Goal: Navigation & Orientation: Find specific page/section

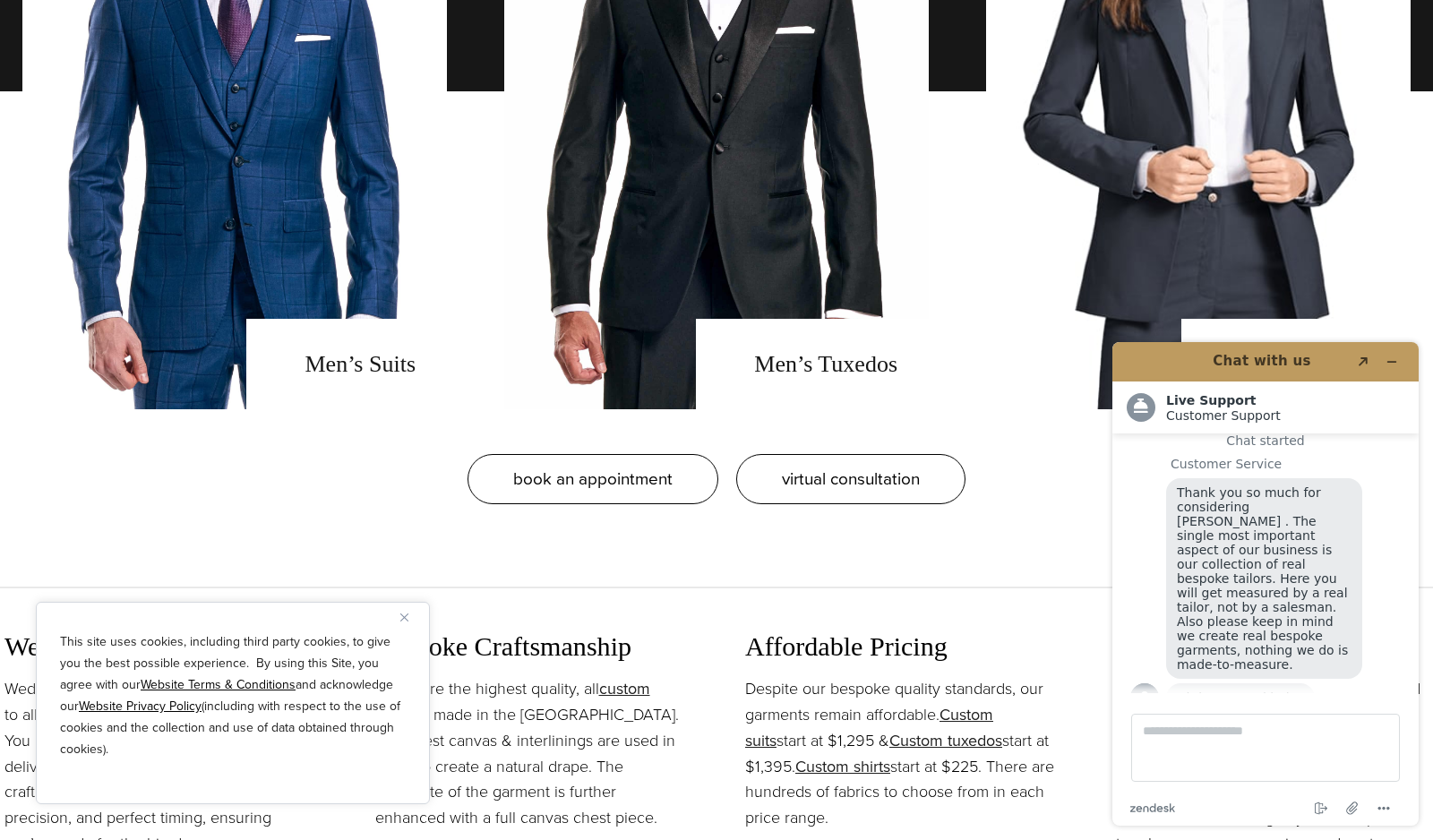
scroll to position [1675, 0]
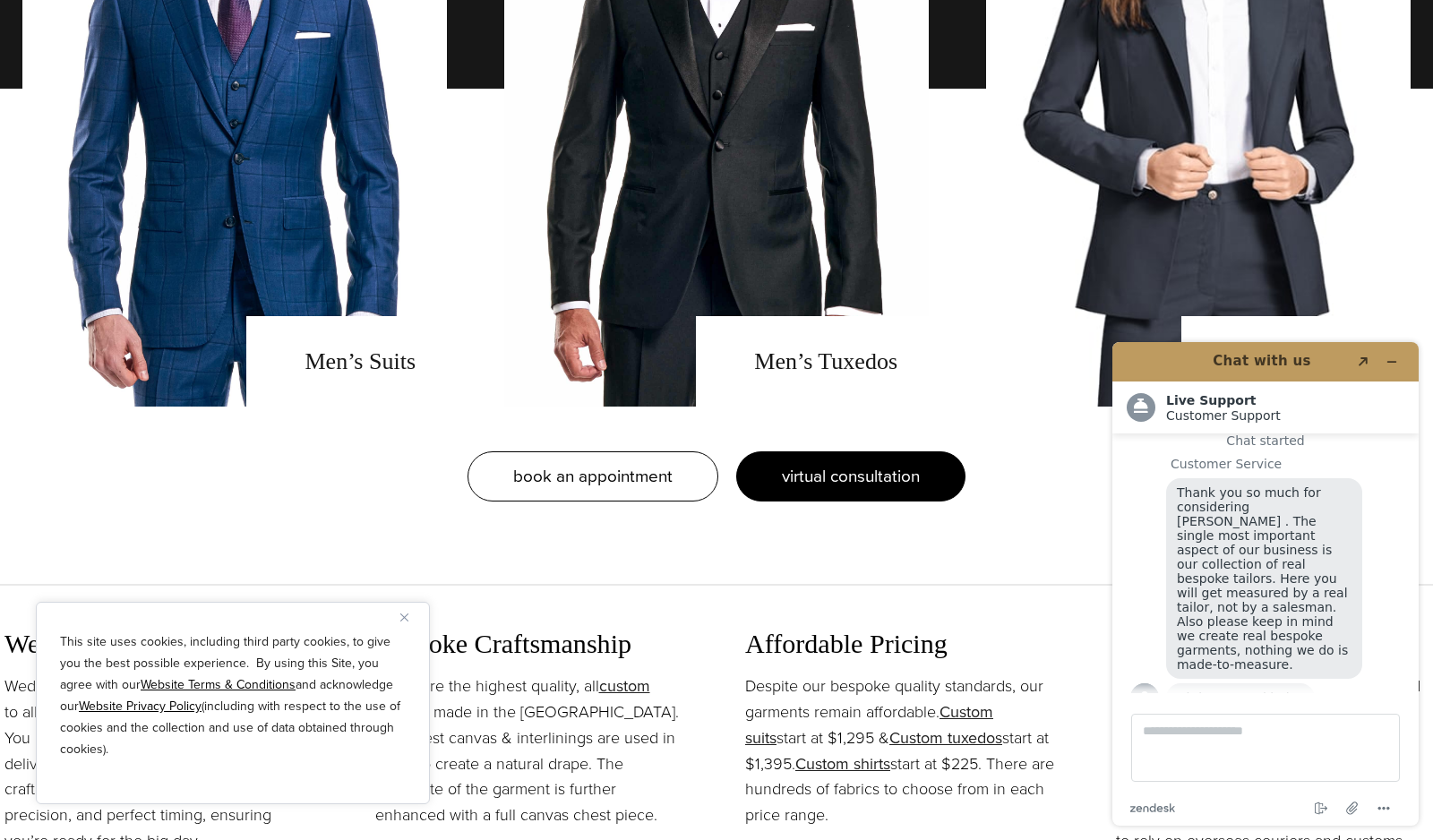
click at [787, 484] on span "virtual consultation" at bounding box center [851, 476] width 138 height 26
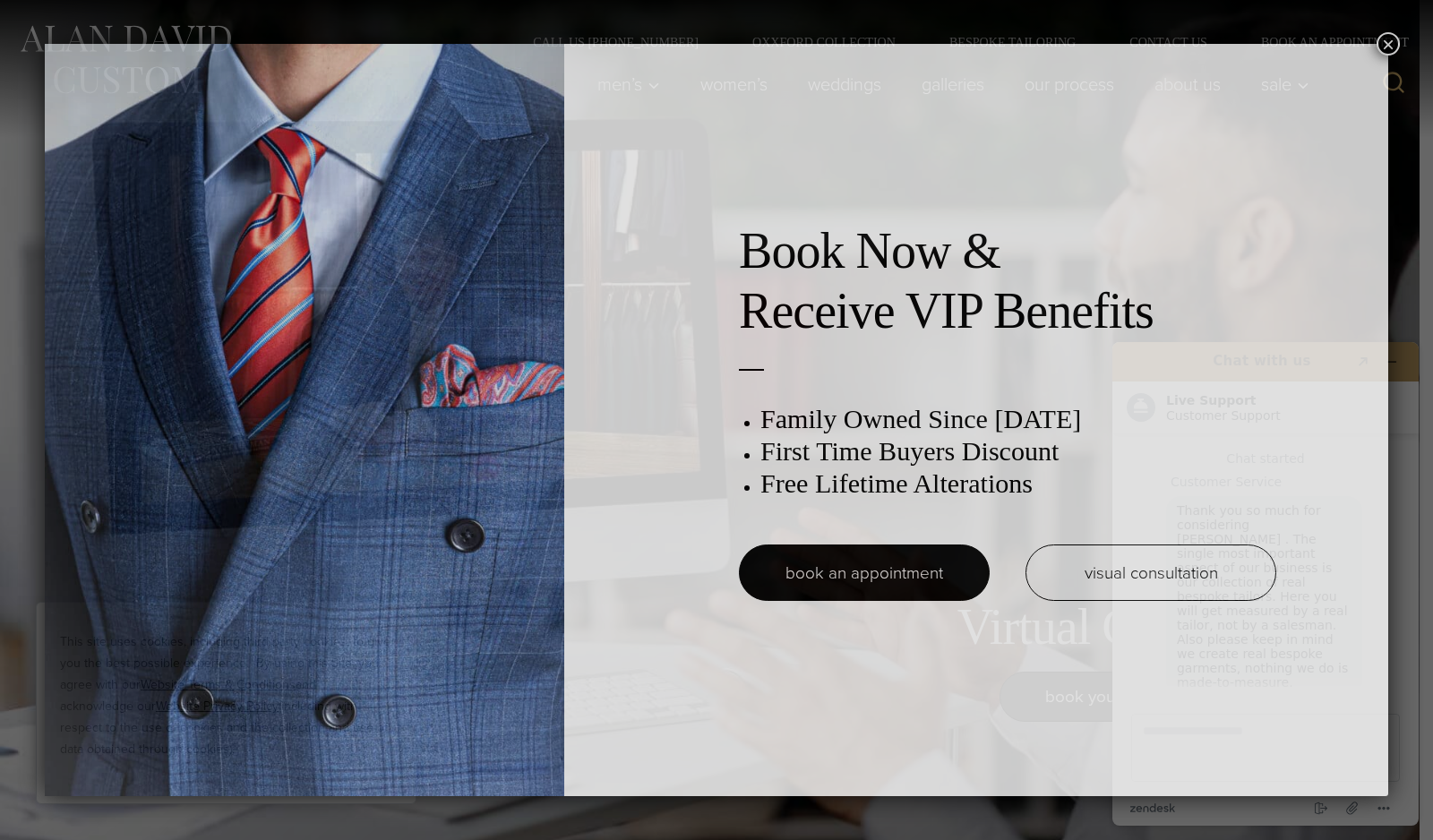
scroll to position [17, 0]
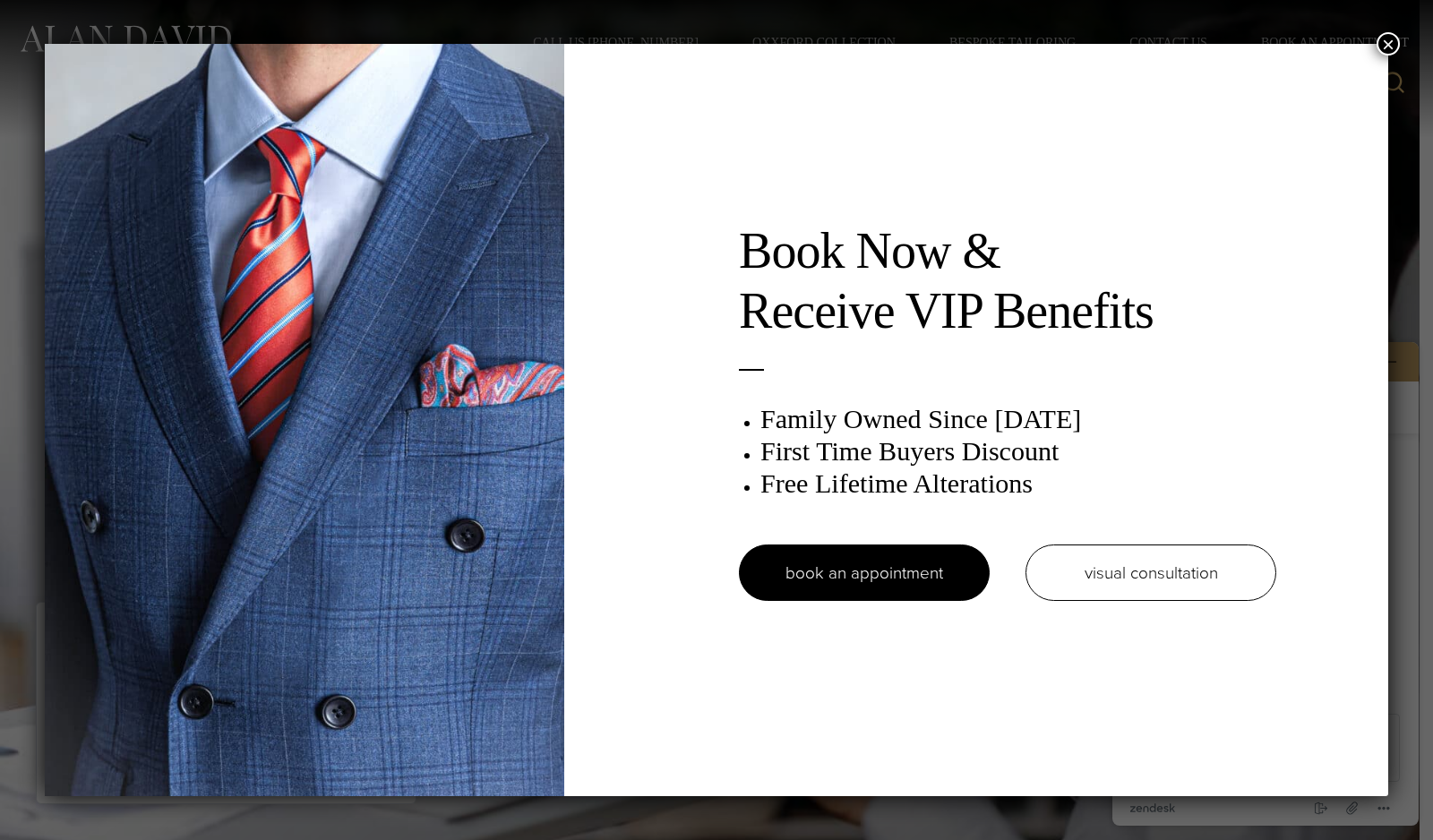
click at [1388, 40] on button "×" at bounding box center [1388, 43] width 23 height 23
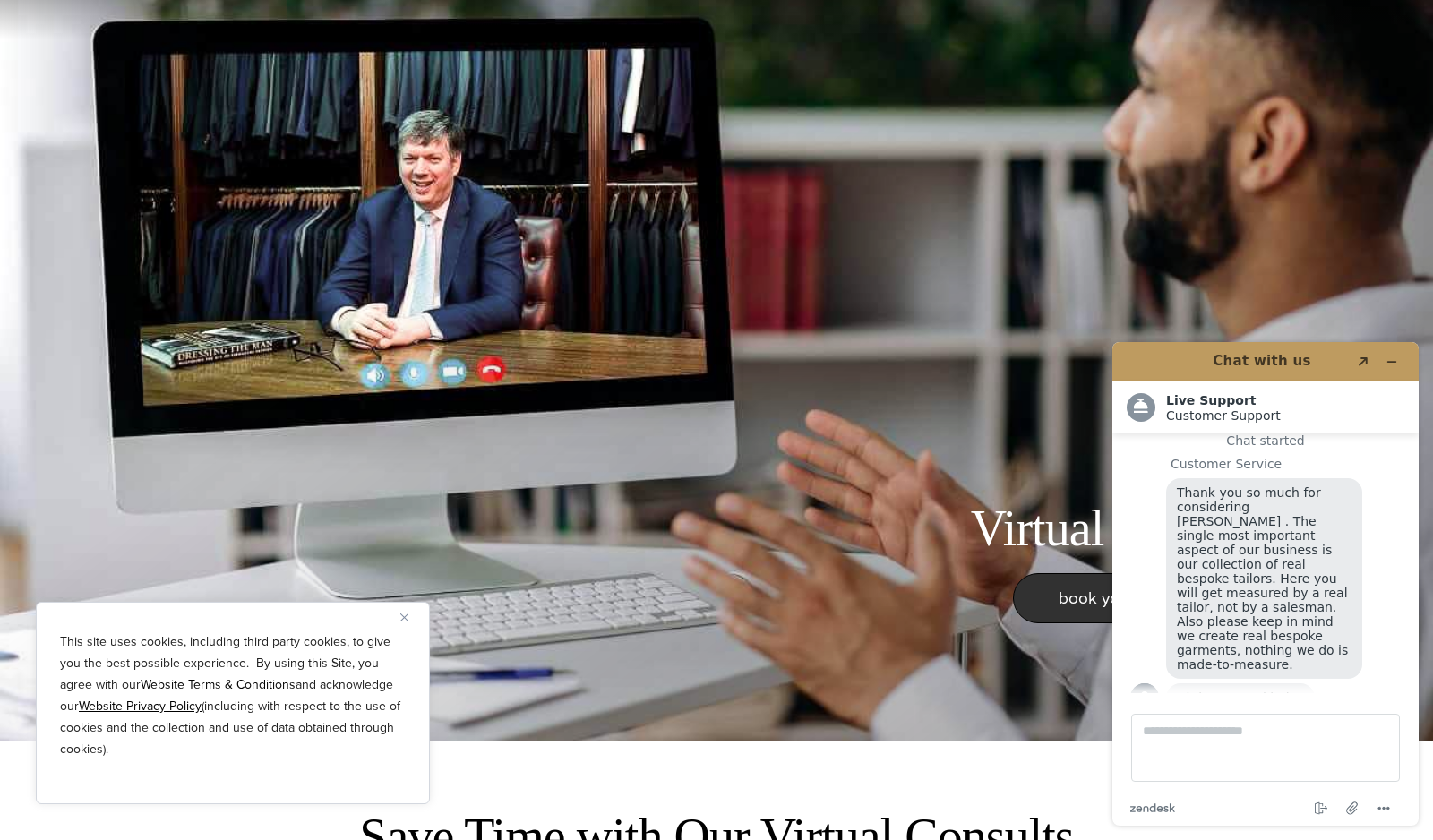
scroll to position [0, 0]
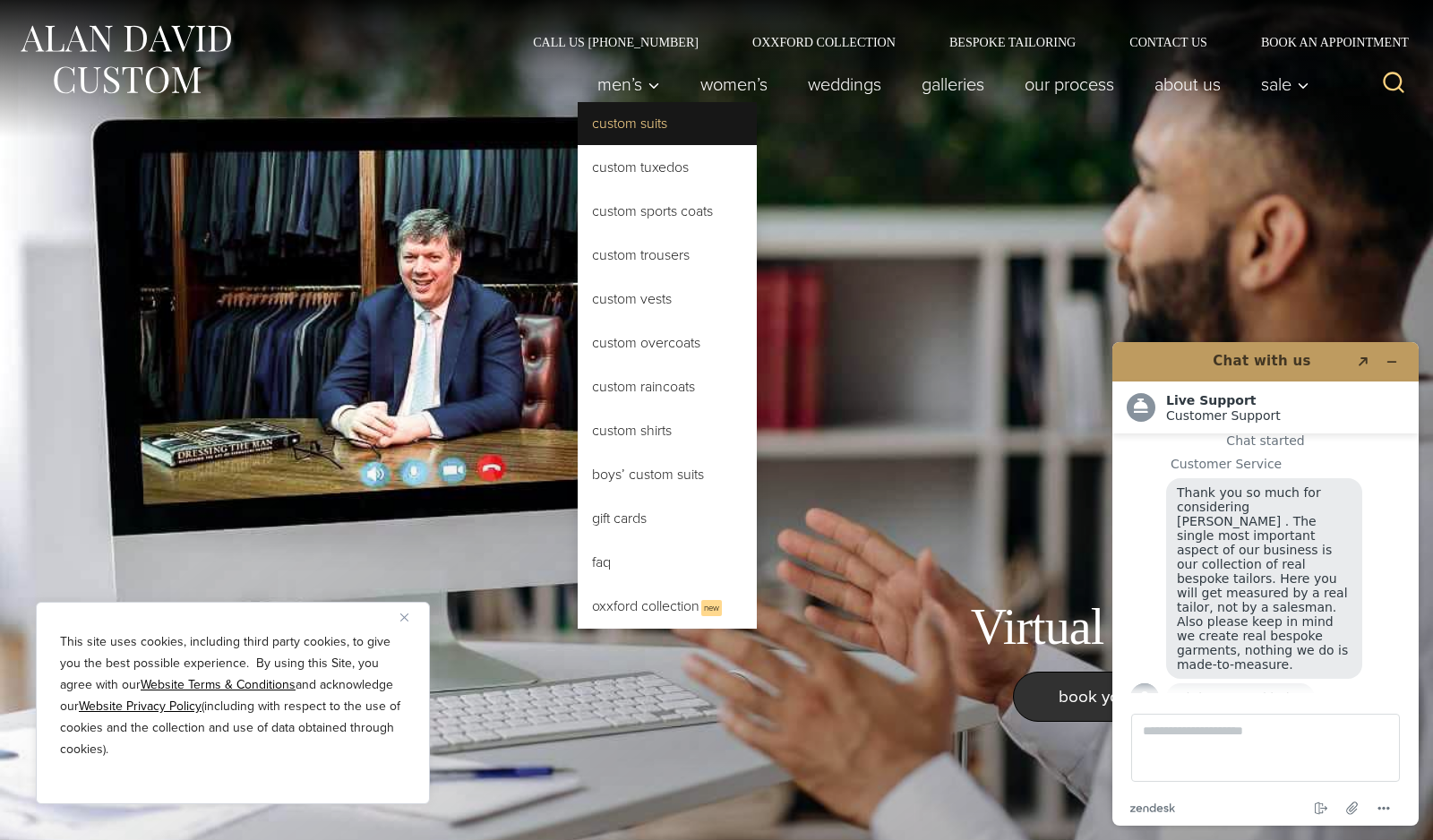
click at [594, 125] on link "Custom Suits" at bounding box center [667, 123] width 179 height 43
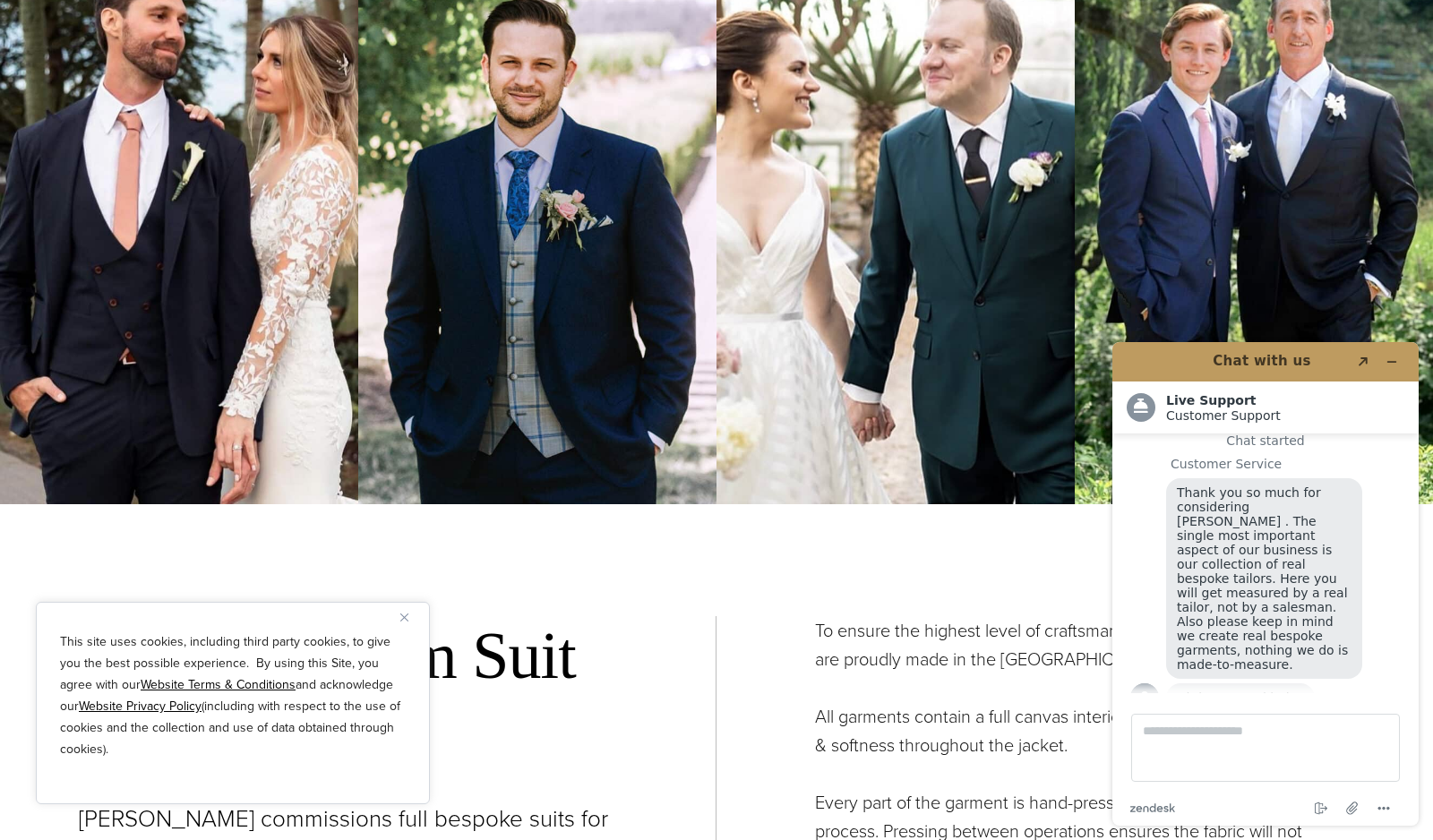
scroll to position [6476, 0]
